Goal: Information Seeking & Learning: Learn about a topic

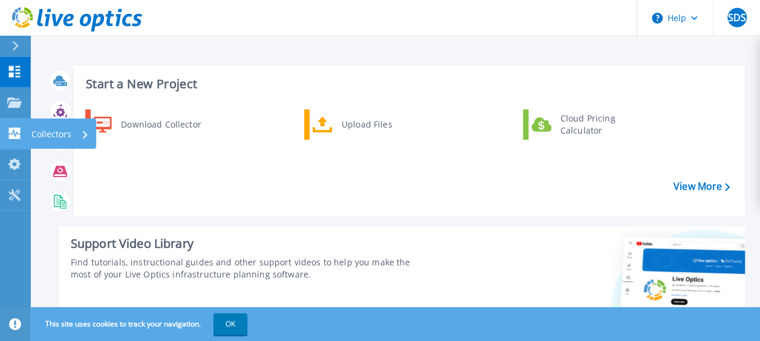
click at [19, 132] on icon at bounding box center [14, 133] width 11 height 11
click at [216, 169] on div "Download Collector Upload Files Cloud Pricing Calculator" at bounding box center [407, 158] width 663 height 104
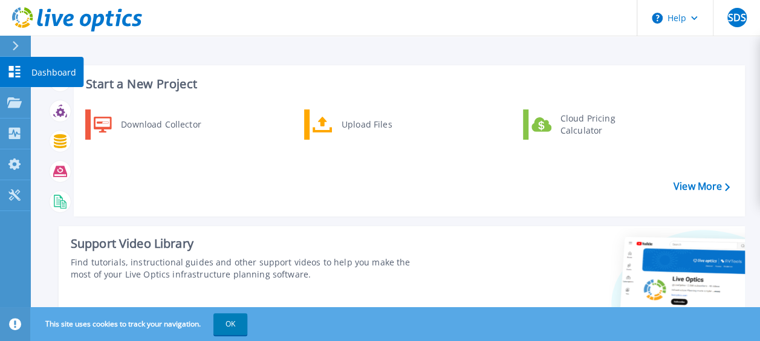
click at [12, 68] on icon at bounding box center [14, 71] width 11 height 11
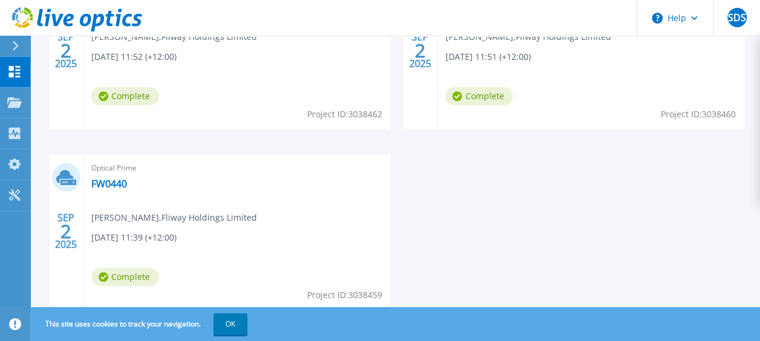
scroll to position [454, 0]
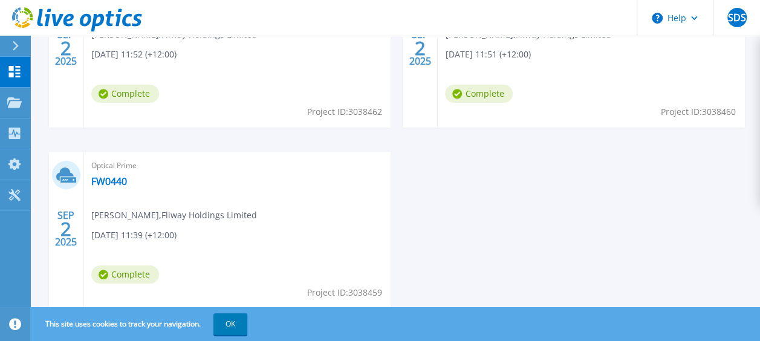
click at [13, 50] on icon at bounding box center [16, 46] width 6 height 10
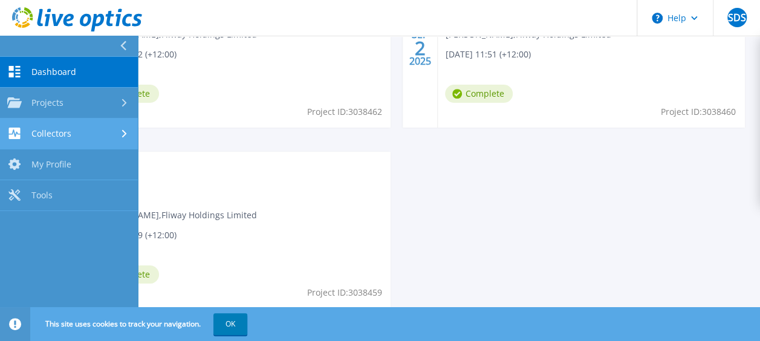
click at [67, 136] on span "Collectors" at bounding box center [51, 133] width 40 height 11
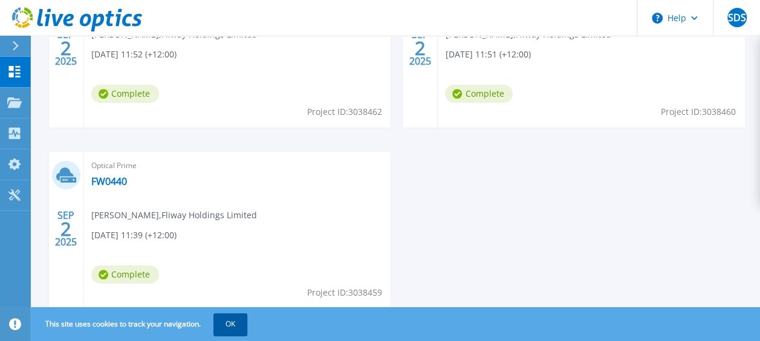
click at [223, 327] on button "OK" at bounding box center [231, 324] width 34 height 22
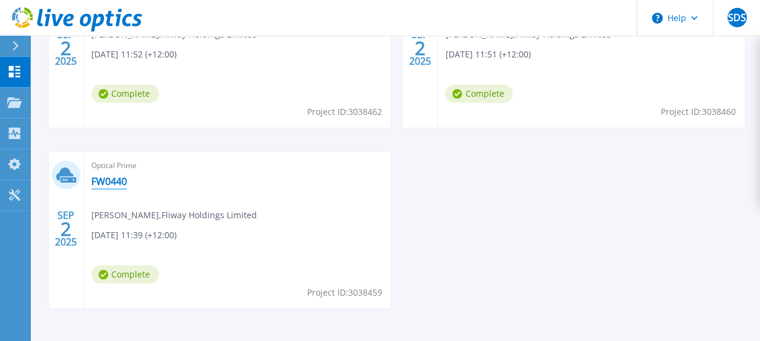
click at [114, 180] on link "FW0440" at bounding box center [109, 181] width 36 height 12
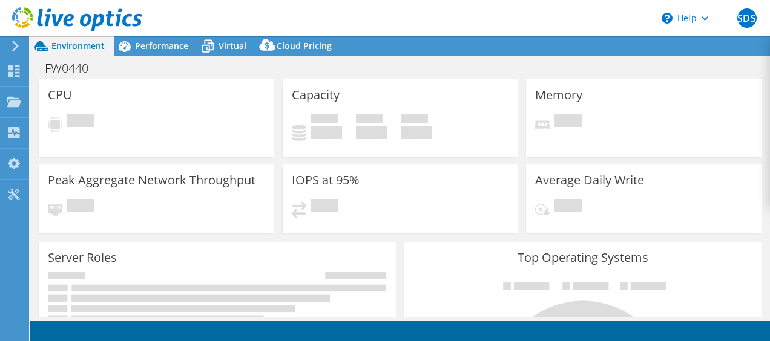
select select "USD"
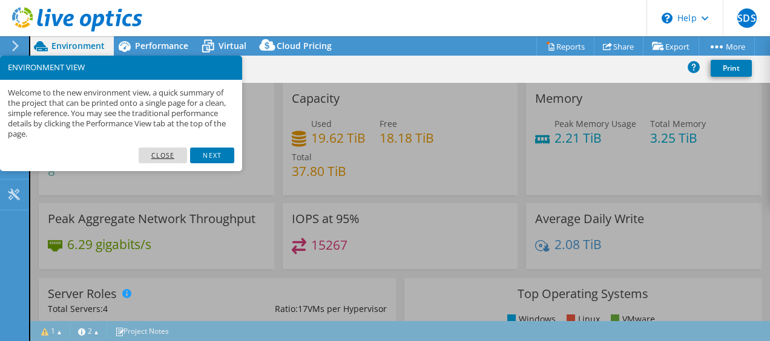
click at [180, 154] on link "Close" at bounding box center [163, 156] width 49 height 16
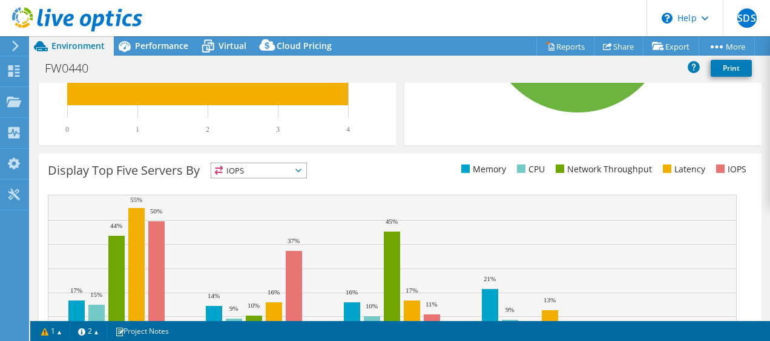
scroll to position [498, 0]
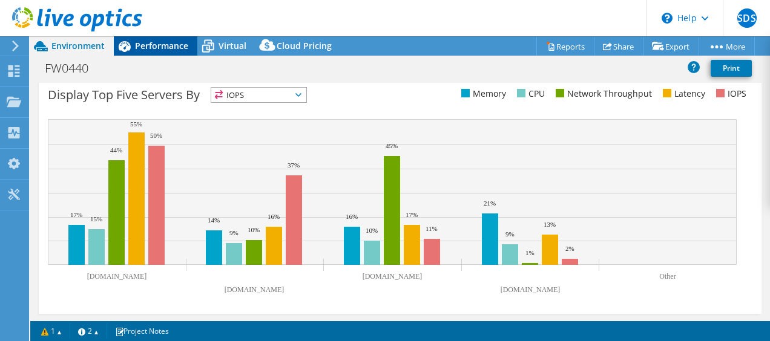
click at [162, 48] on span "Performance" at bounding box center [161, 45] width 53 height 11
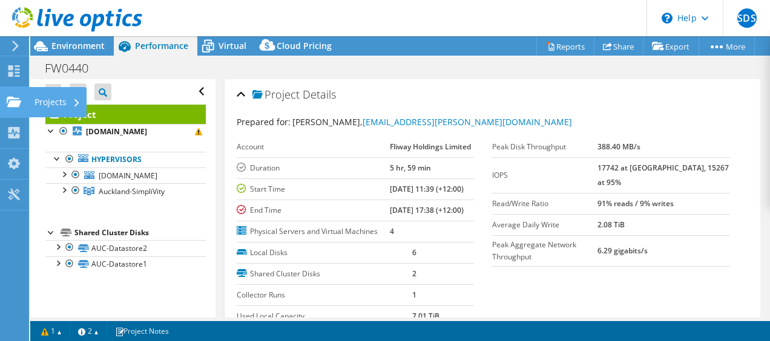
click at [15, 96] on icon at bounding box center [14, 101] width 15 height 11
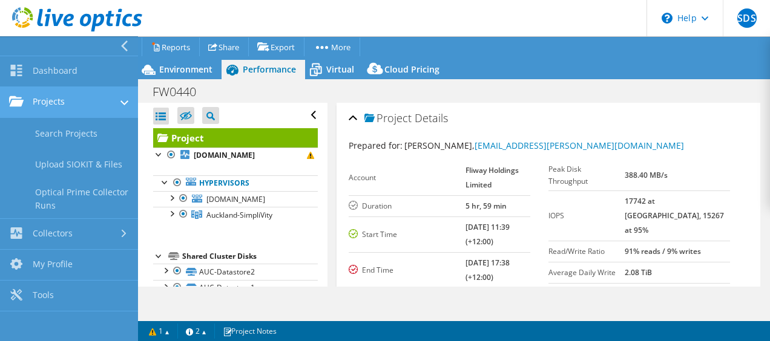
click at [77, 102] on link "Projects" at bounding box center [69, 102] width 138 height 31
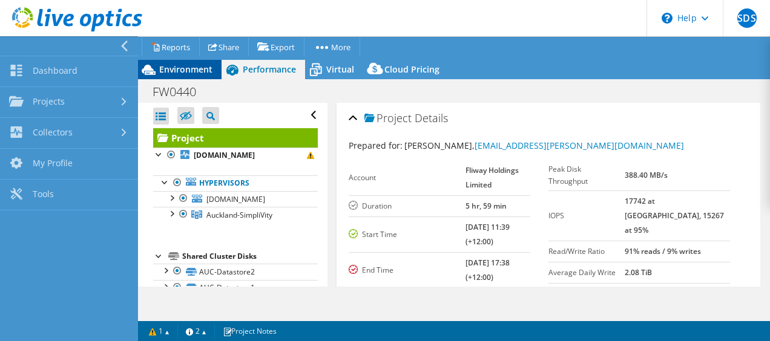
click at [169, 74] on span "Environment" at bounding box center [185, 69] width 53 height 11
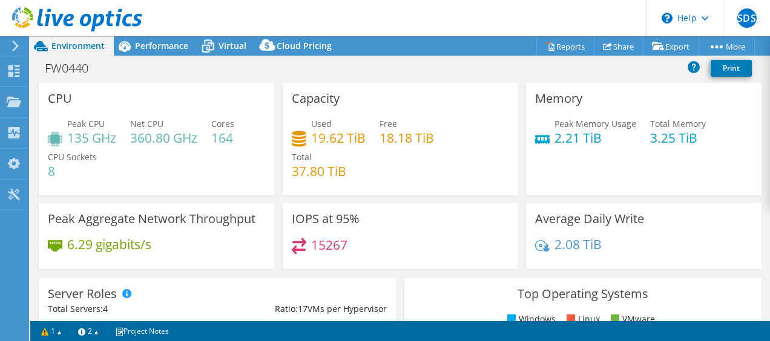
click at [19, 45] on icon at bounding box center [15, 46] width 9 height 11
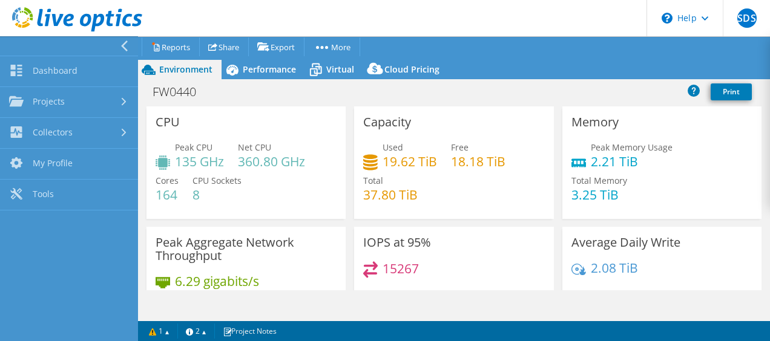
click at [117, 44] on div at bounding box center [66, 45] width 138 height 19
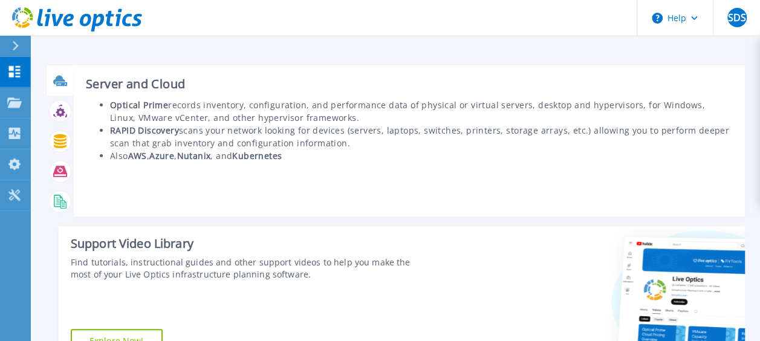
drag, startPoint x: 64, startPoint y: 87, endPoint x: 108, endPoint y: 136, distance: 66.0
click at [108, 136] on ul "Optical Prime records inventory, configuration, and performance data of physica…" at bounding box center [409, 131] width 647 height 64
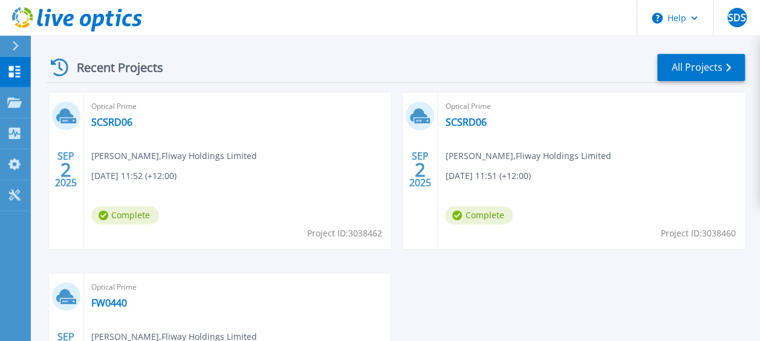
scroll to position [348, 0]
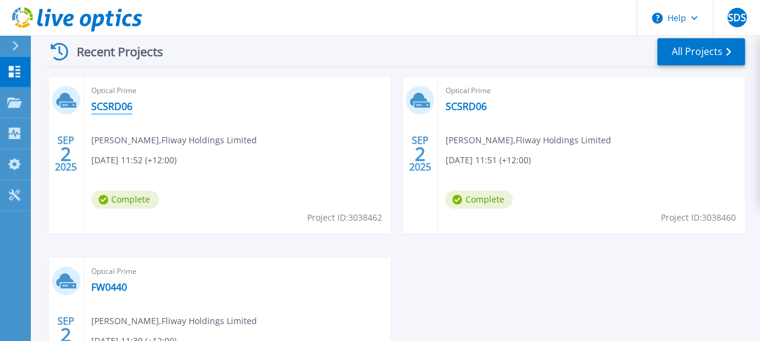
click at [125, 103] on link "SCSRD06" at bounding box center [111, 106] width 41 height 12
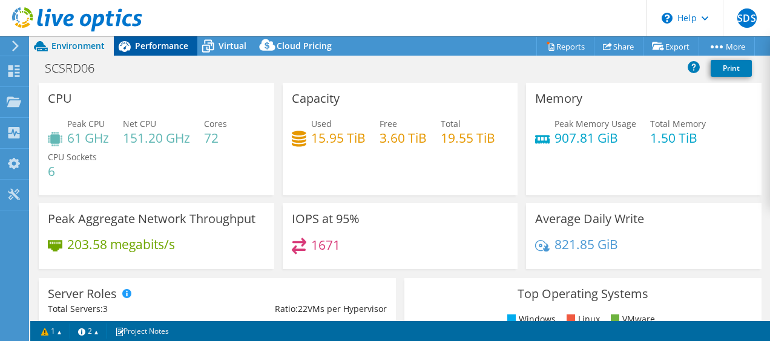
click at [165, 45] on span "Performance" at bounding box center [161, 45] width 53 height 11
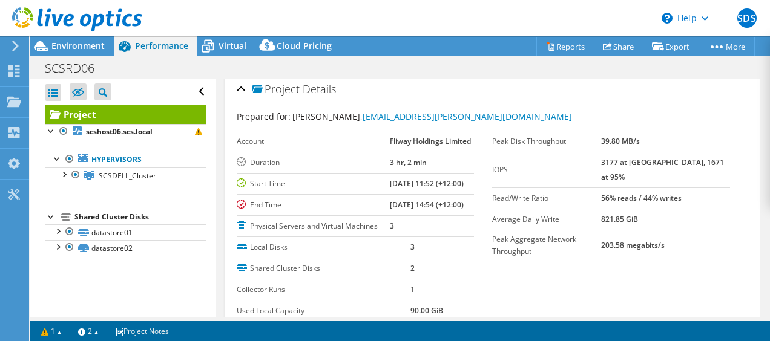
scroll to position [1, 0]
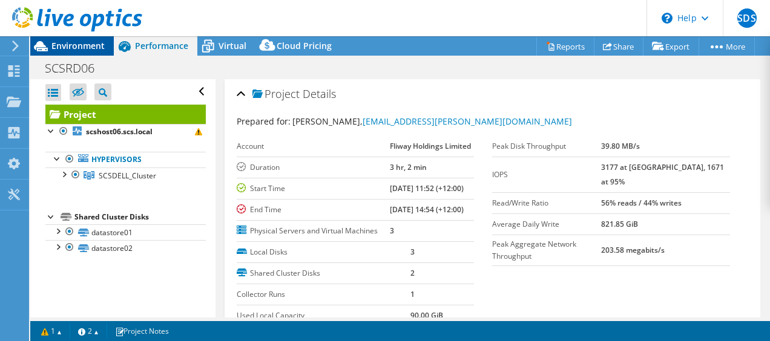
click at [104, 43] on span "Environment" at bounding box center [77, 45] width 53 height 11
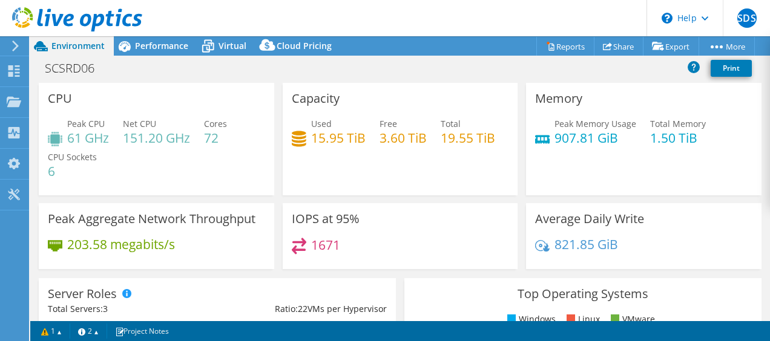
scroll to position [38, 0]
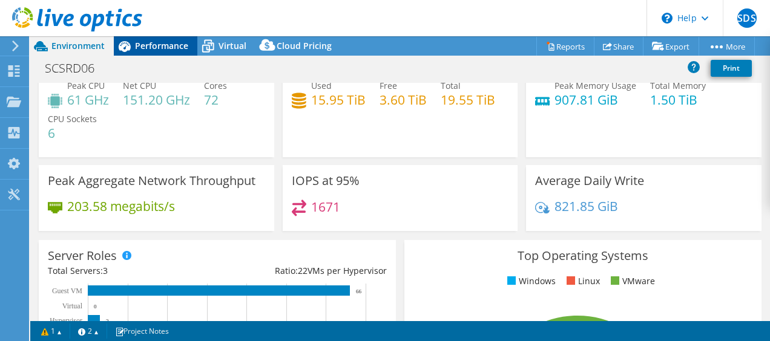
click at [177, 46] on span "Performance" at bounding box center [161, 45] width 53 height 11
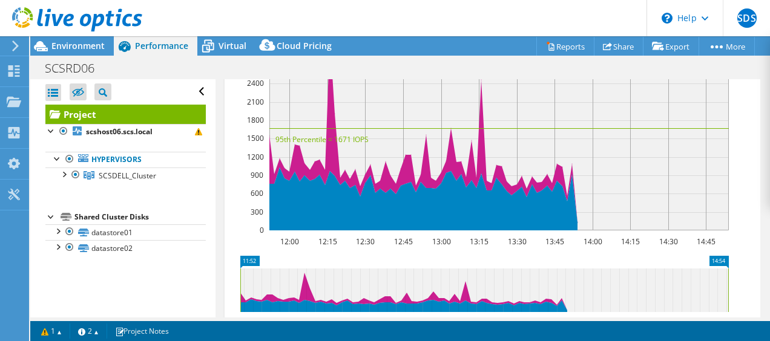
scroll to position [459, 0]
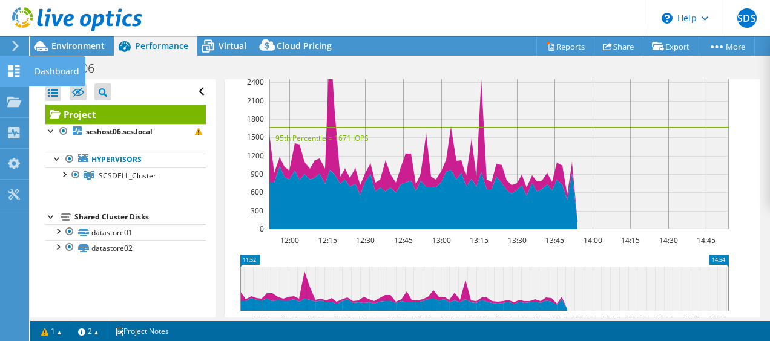
click at [7, 74] on icon at bounding box center [14, 70] width 15 height 11
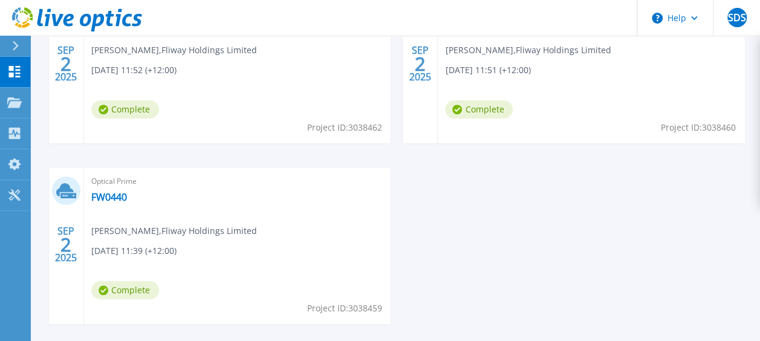
scroll to position [439, 0]
click at [118, 198] on link "FW0440" at bounding box center [109, 196] width 36 height 12
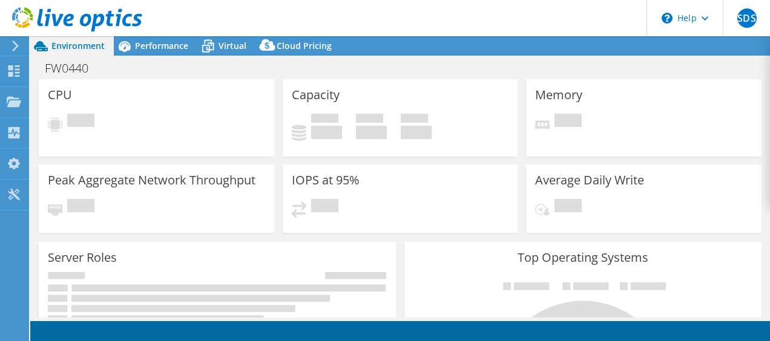
select select "USD"
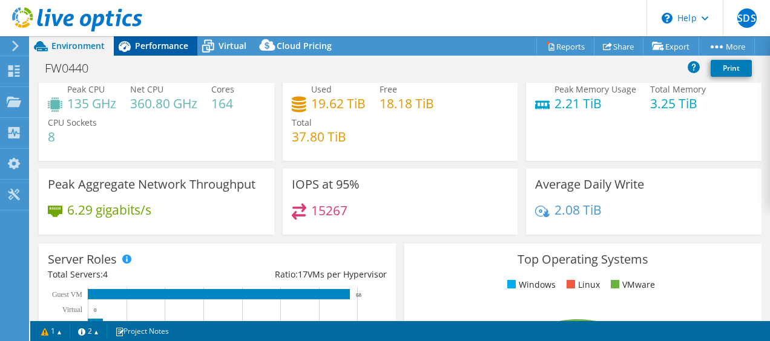
scroll to position [35, 0]
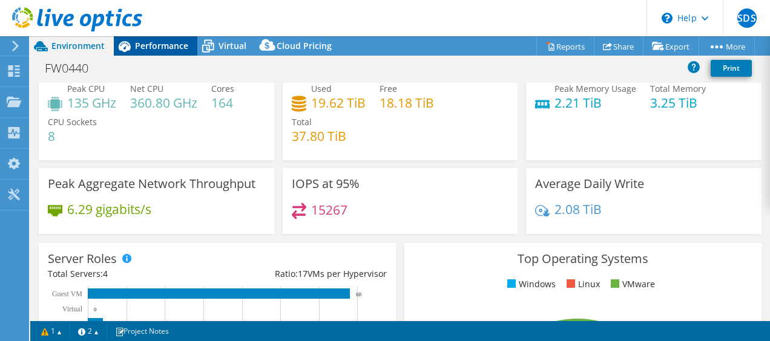
click at [159, 45] on span "Performance" at bounding box center [161, 45] width 53 height 11
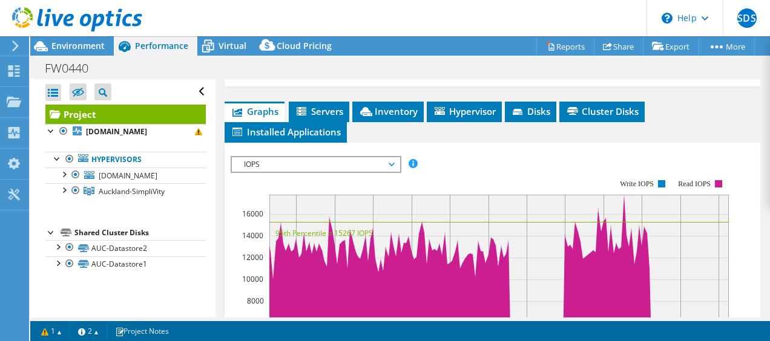
scroll to position [298, 0]
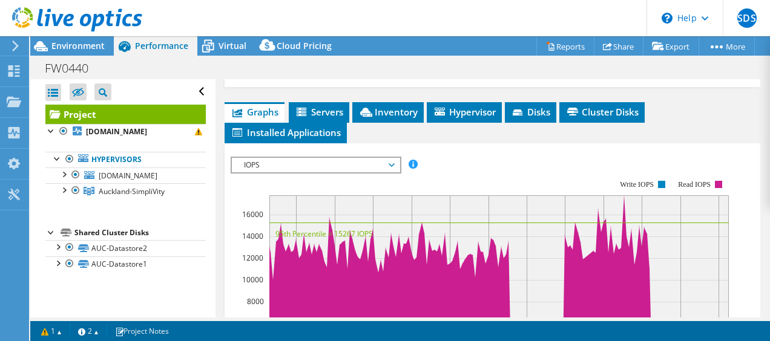
click at [328, 172] on span "IOPS" at bounding box center [315, 165] width 155 height 15
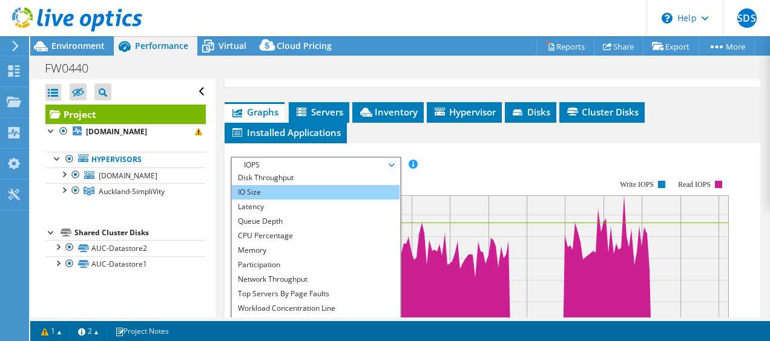
scroll to position [17, 0]
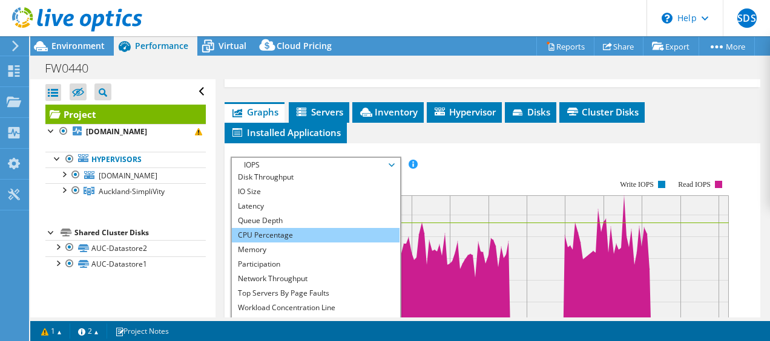
click at [308, 243] on li "CPU Percentage" at bounding box center [316, 235] width 168 height 15
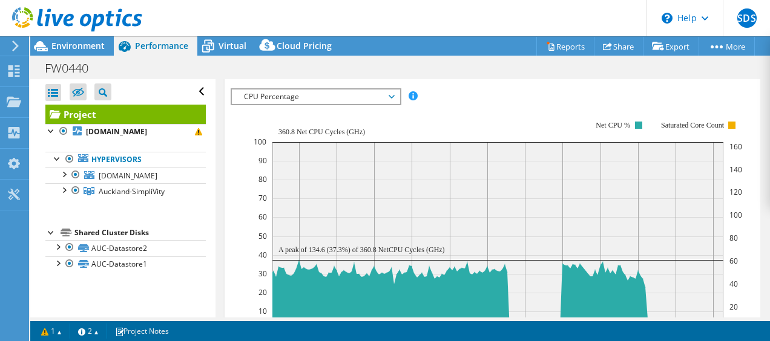
scroll to position [365, 0]
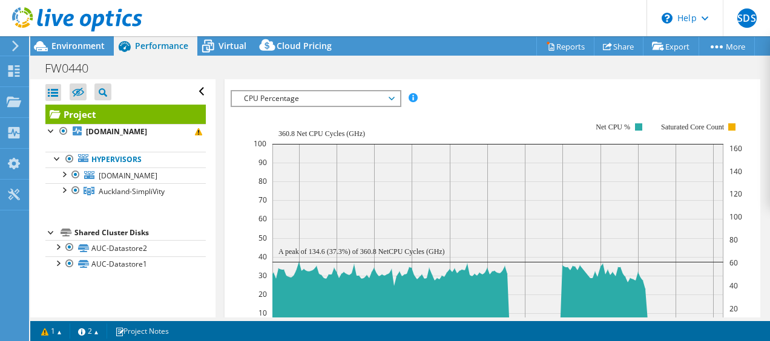
click at [300, 106] on span "CPU Percentage" at bounding box center [315, 98] width 155 height 15
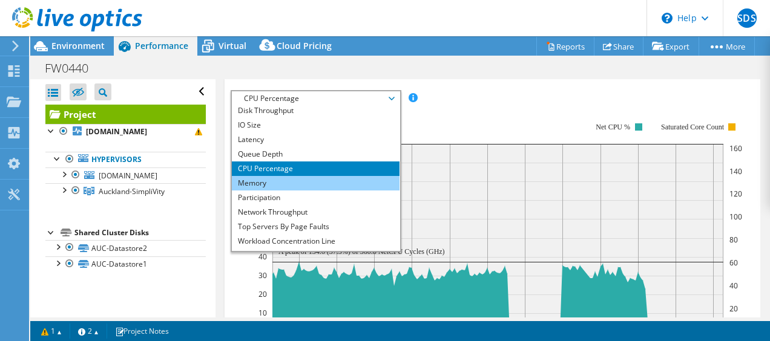
click at [278, 191] on li "Memory" at bounding box center [316, 183] width 168 height 15
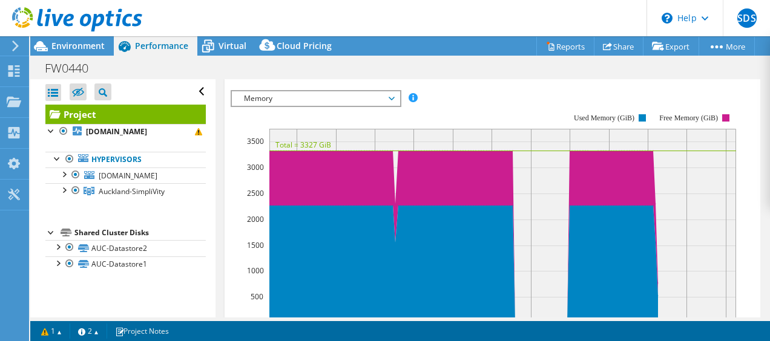
click at [332, 106] on span "Memory" at bounding box center [315, 98] width 155 height 15
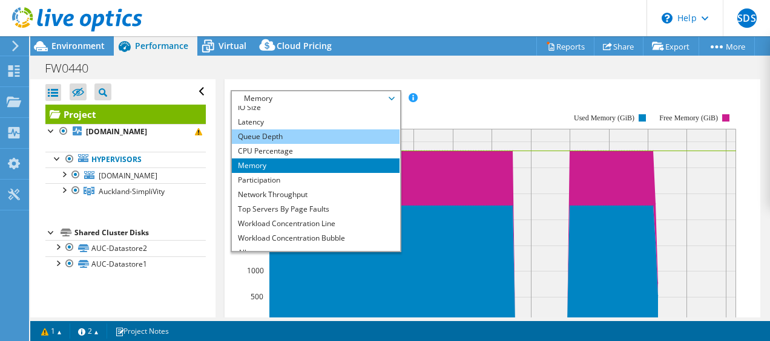
scroll to position [35, 0]
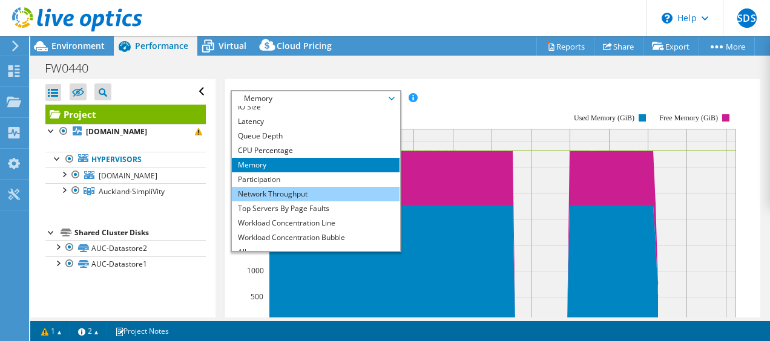
click at [317, 201] on li "Network Throughput" at bounding box center [316, 194] width 168 height 15
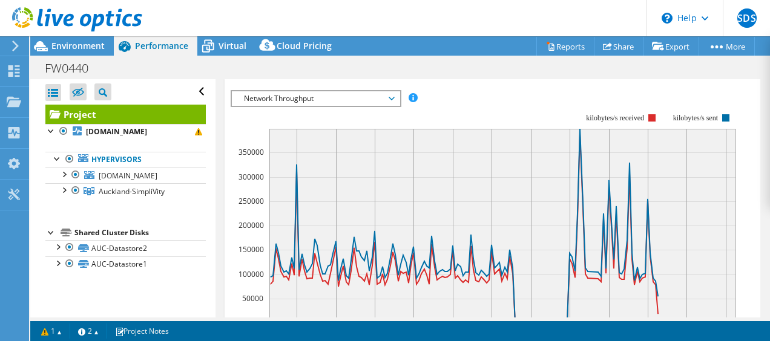
click at [304, 106] on span "Network Throughput" at bounding box center [315, 98] width 155 height 15
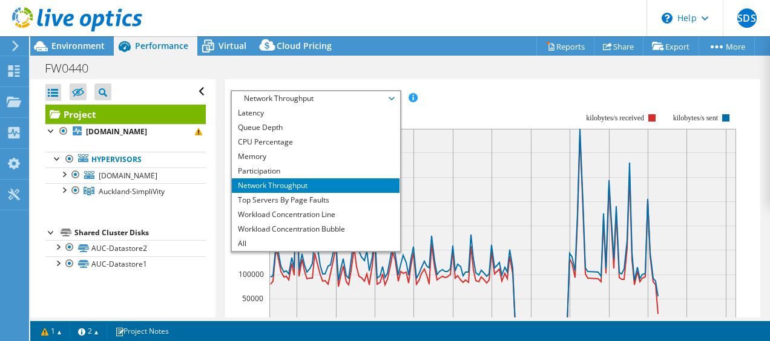
scroll to position [367, 0]
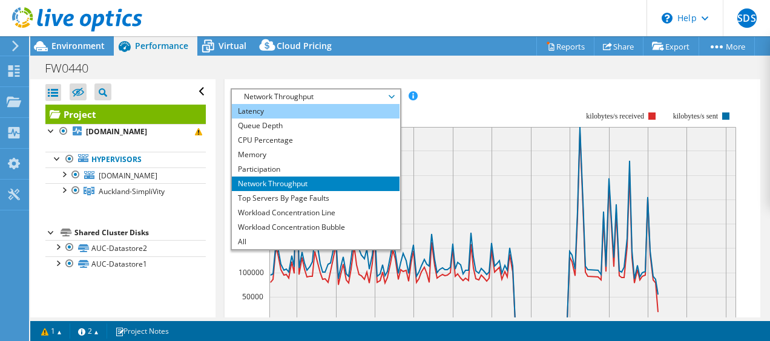
click at [307, 119] on li "Latency" at bounding box center [316, 111] width 168 height 15
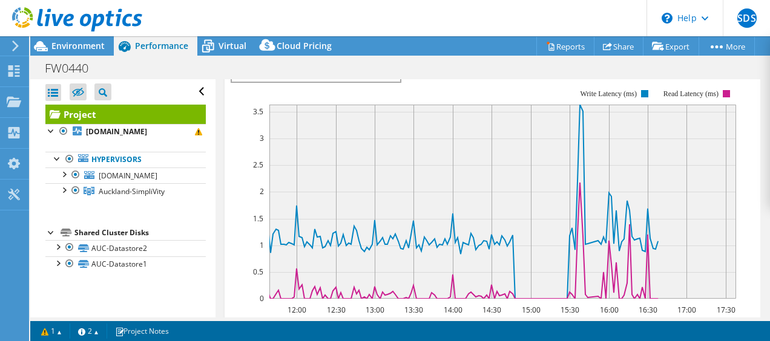
scroll to position [384, 0]
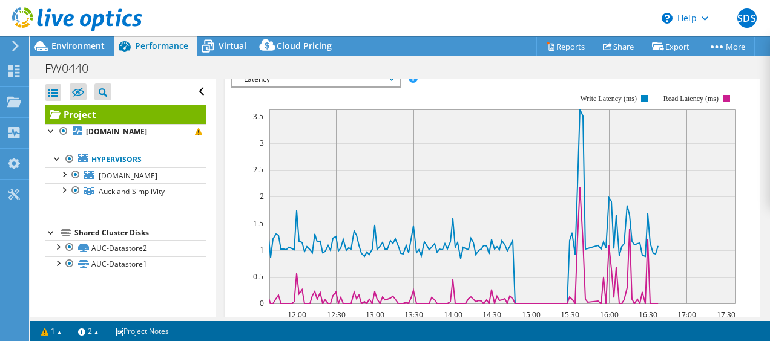
click at [296, 87] on span "Latency" at bounding box center [315, 79] width 155 height 15
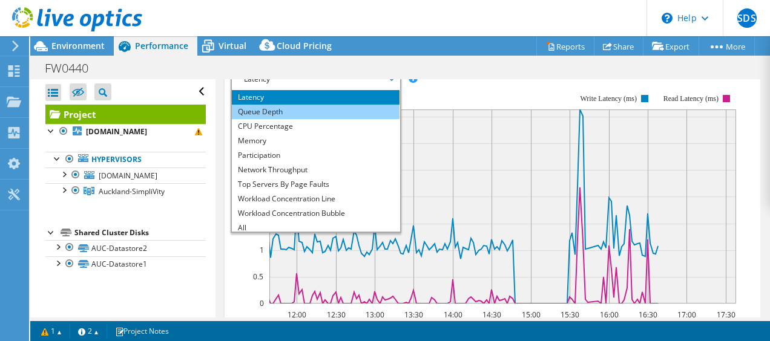
scroll to position [30, 0]
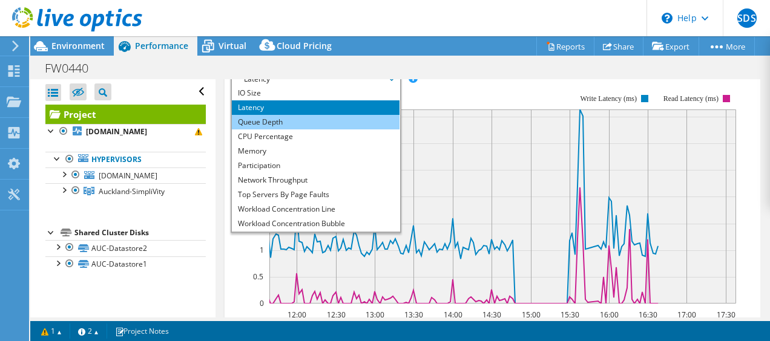
click at [289, 129] on li "Queue Depth" at bounding box center [316, 122] width 168 height 15
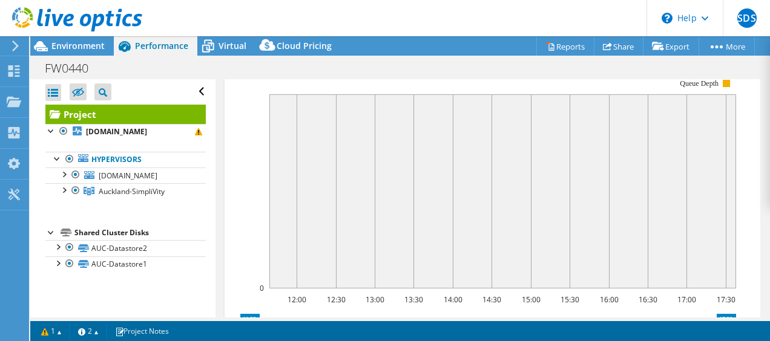
scroll to position [399, 0]
click at [327, 72] on span "Queue Depth" at bounding box center [315, 64] width 155 height 15
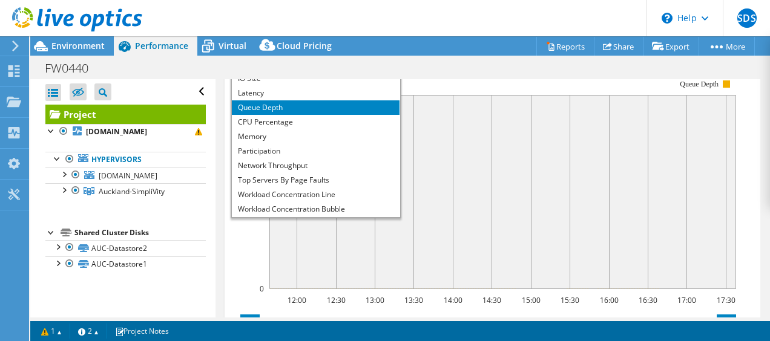
scroll to position [5, 0]
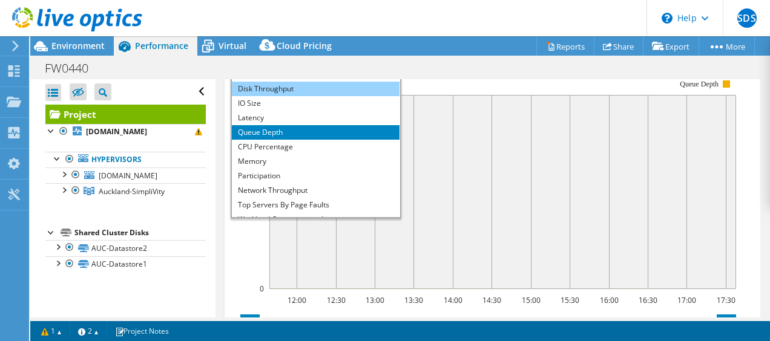
click at [310, 96] on li "Disk Throughput" at bounding box center [316, 89] width 168 height 15
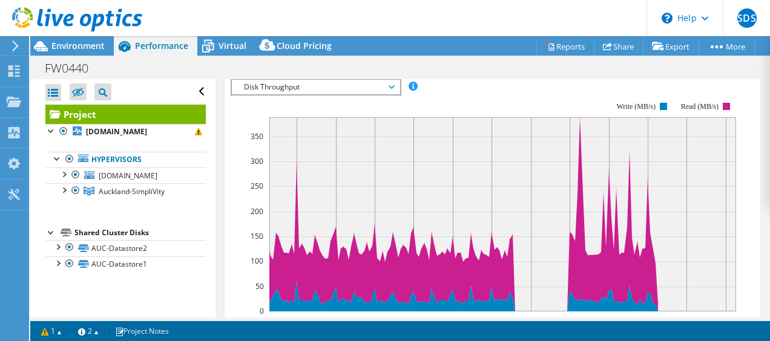
scroll to position [376, 0]
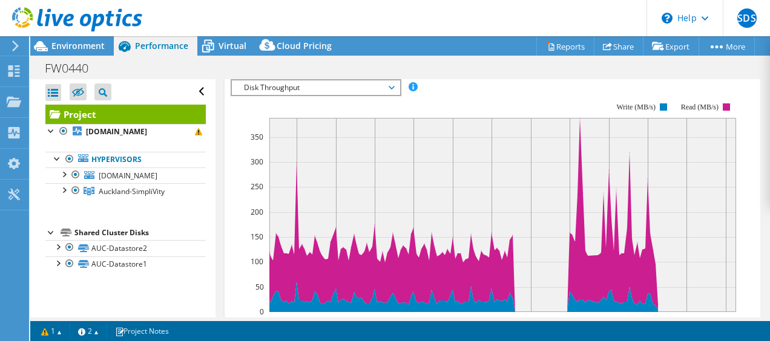
click at [310, 95] on span "Disk Throughput" at bounding box center [315, 87] width 155 height 15
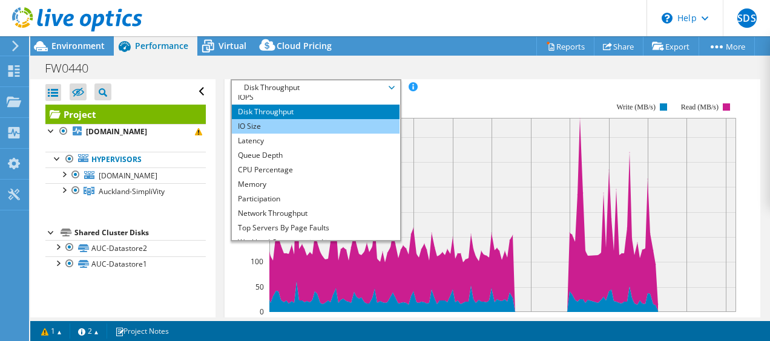
scroll to position [0, 0]
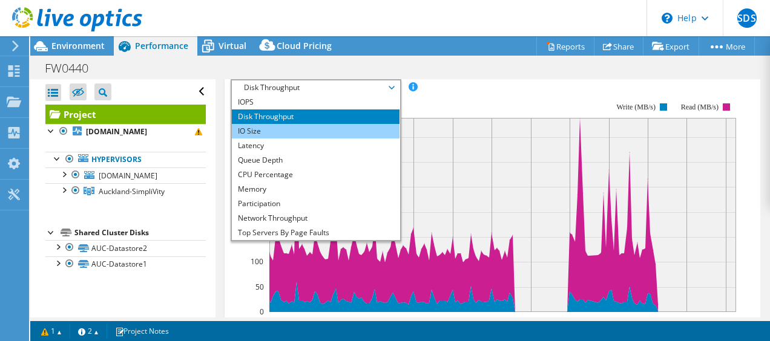
click at [303, 139] on li "IO Size" at bounding box center [316, 131] width 168 height 15
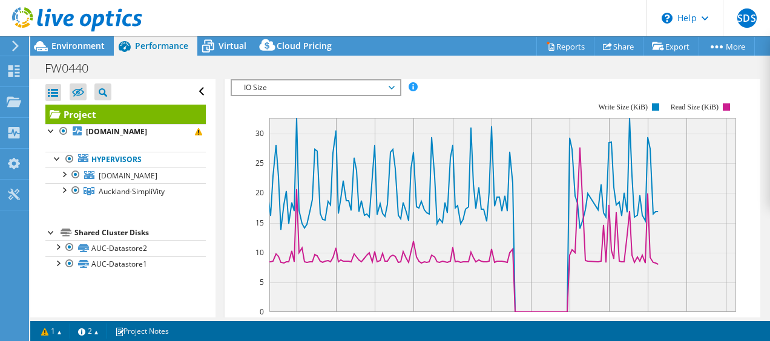
click at [311, 96] on div "IO Size IOPS Disk Throughput IO Size Latency Queue Depth CPU Percentage Memory …" at bounding box center [315, 87] width 171 height 17
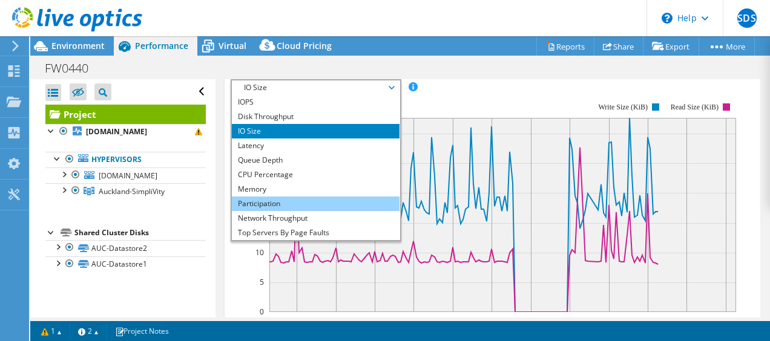
click at [282, 211] on li "Participation" at bounding box center [316, 204] width 168 height 15
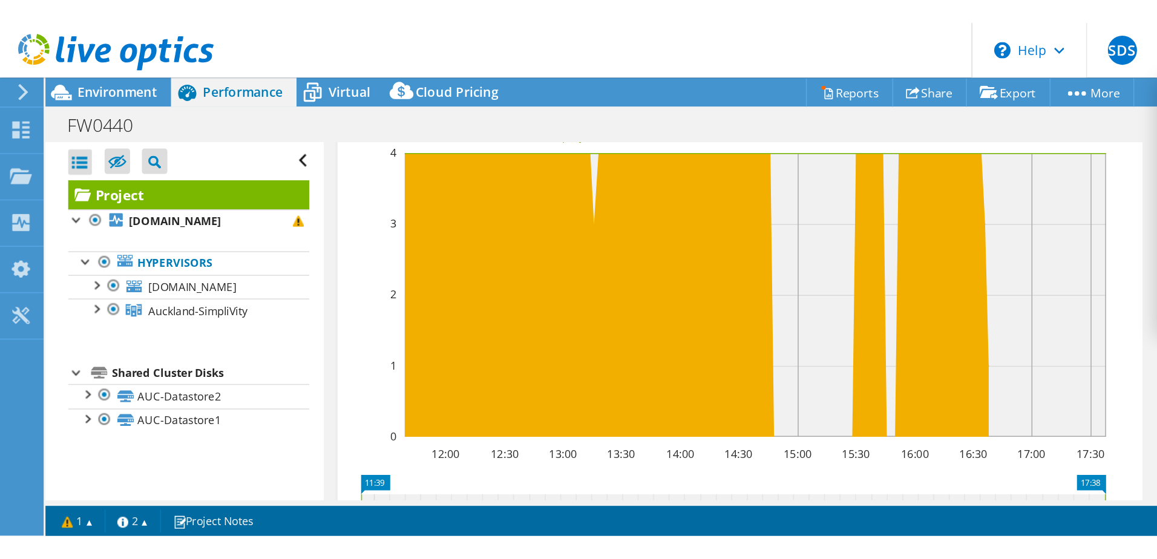
scroll to position [389, 0]
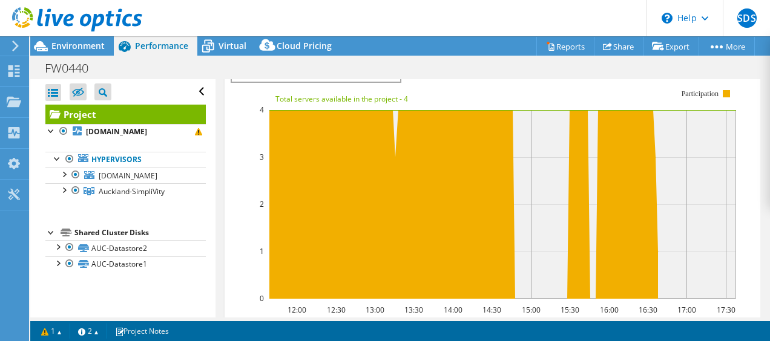
click at [276, 82] on span "Participation" at bounding box center [315, 74] width 155 height 15
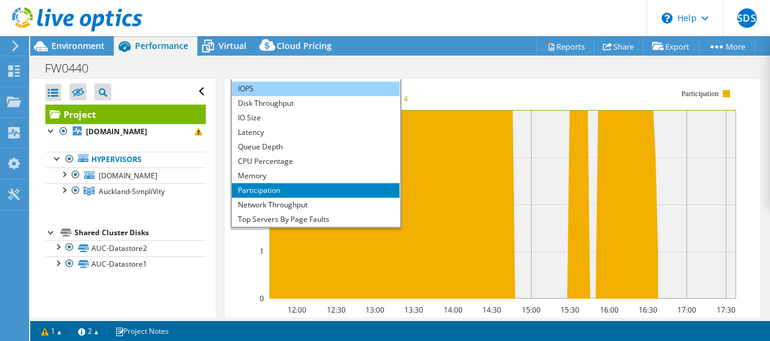
click at [277, 96] on li "IOPS" at bounding box center [316, 89] width 168 height 15
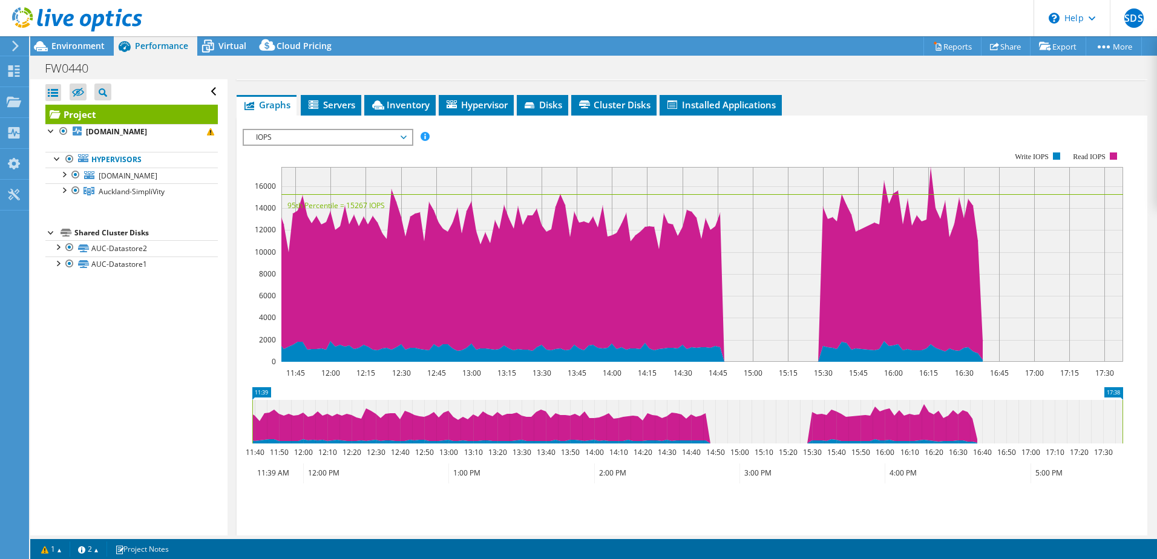
scroll to position [0, 0]
